Goal: Transaction & Acquisition: Purchase product/service

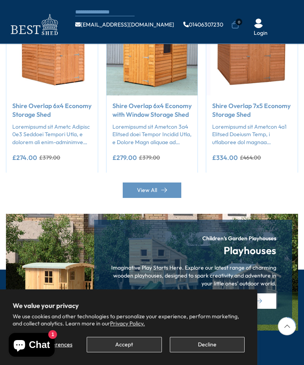
scroll to position [494, 0]
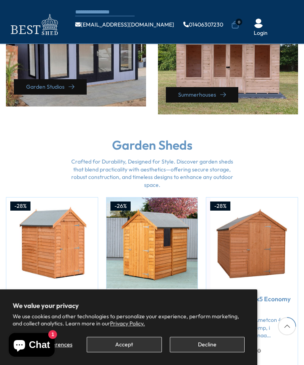
click at [249, 246] on img "3 / 50" at bounding box center [251, 243] width 91 height 91
